Goal: Find specific page/section: Find specific page/section

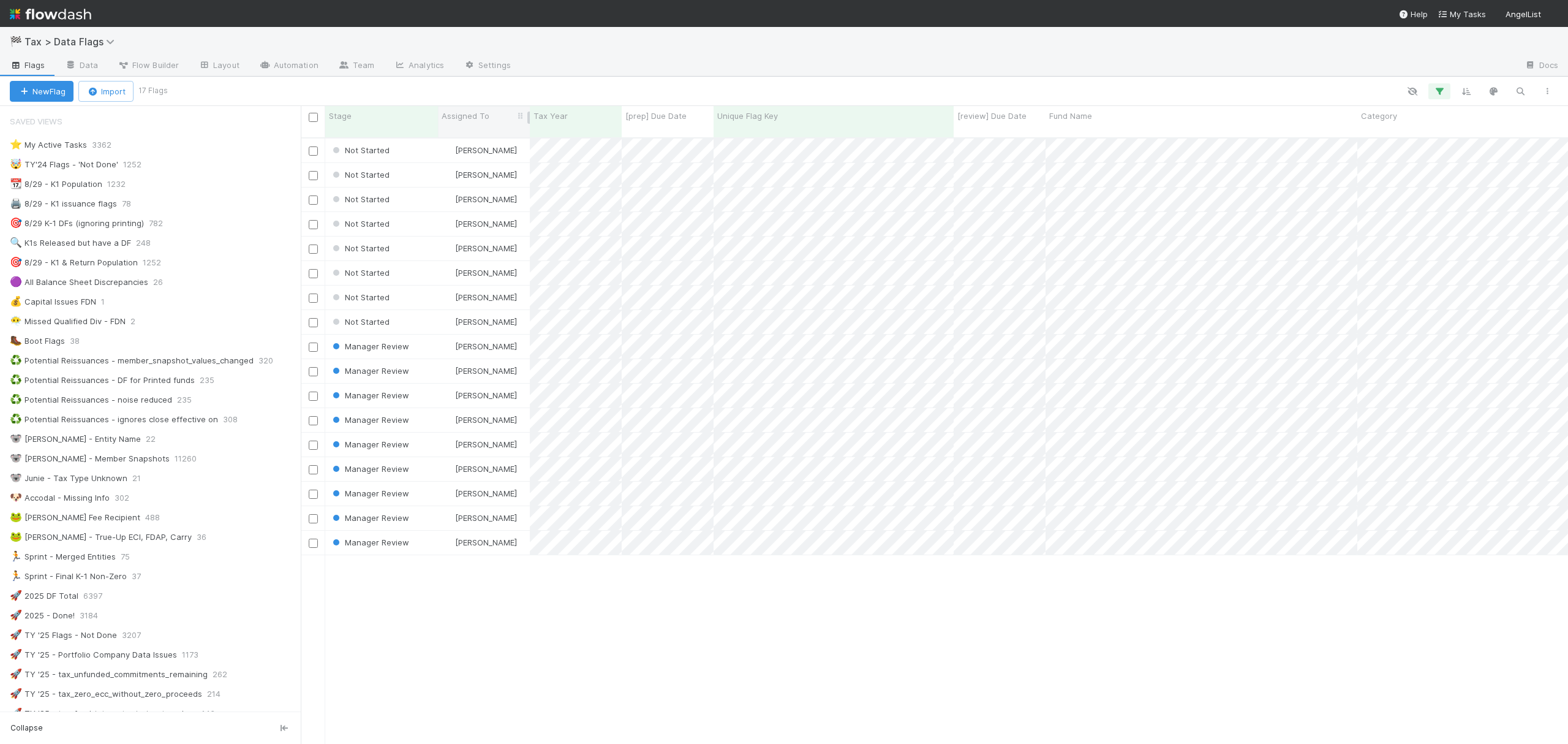
scroll to position [13, 13]
click at [103, 327] on div "😶‍🌫️ Missed Qualified Div - FDN" at bounding box center [68, 321] width 115 height 16
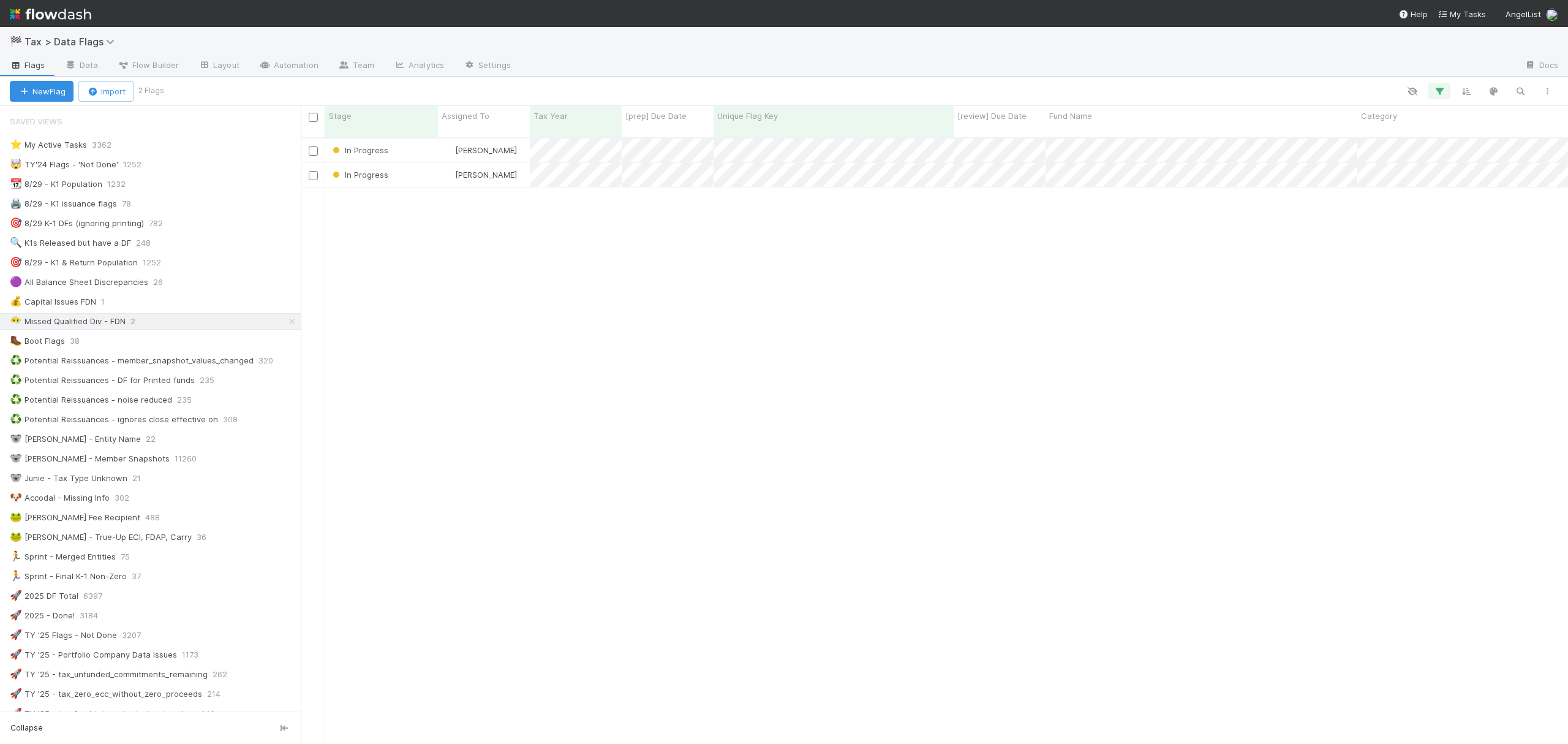
scroll to position [604, 1255]
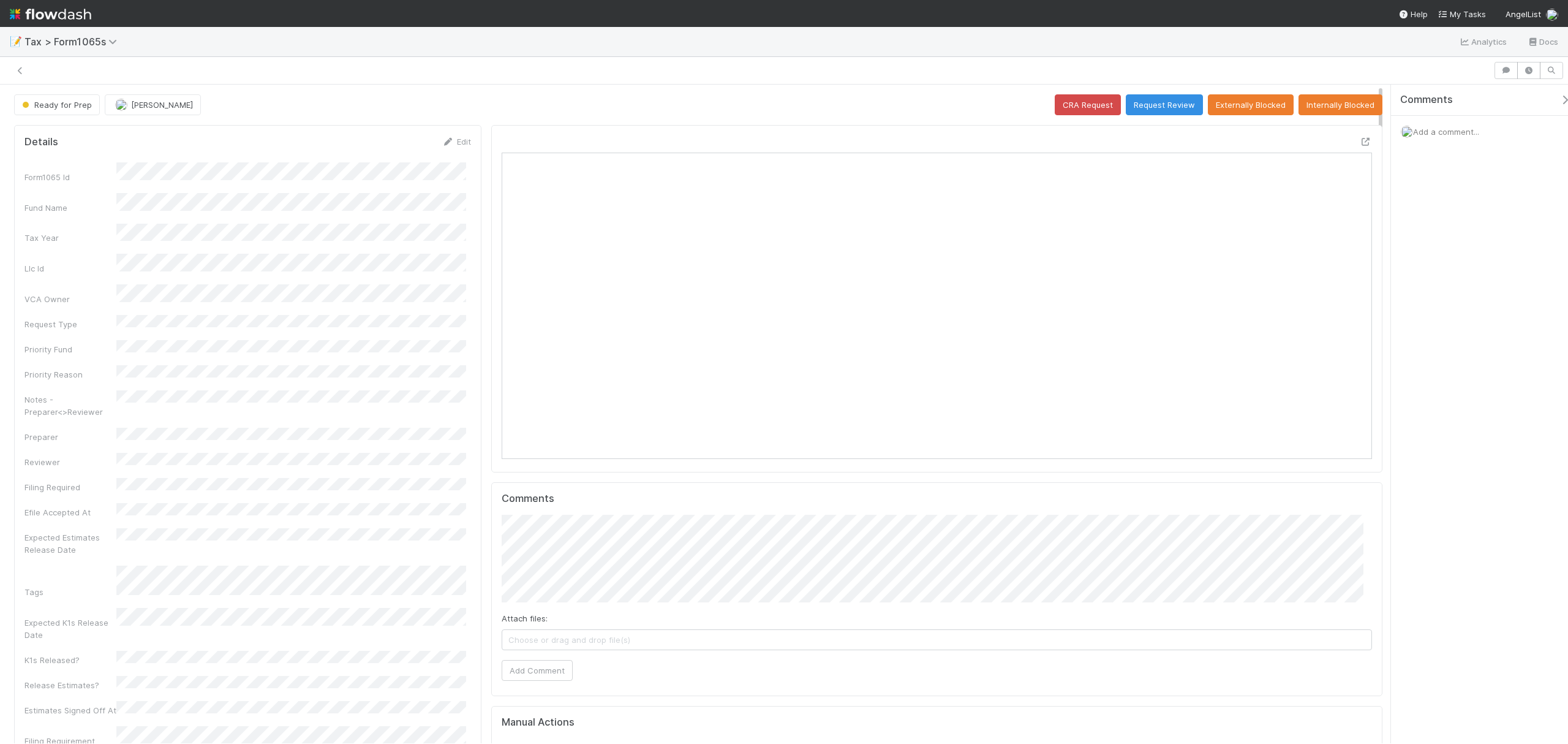
scroll to position [13, 13]
